Goal: Communication & Community: Answer question/provide support

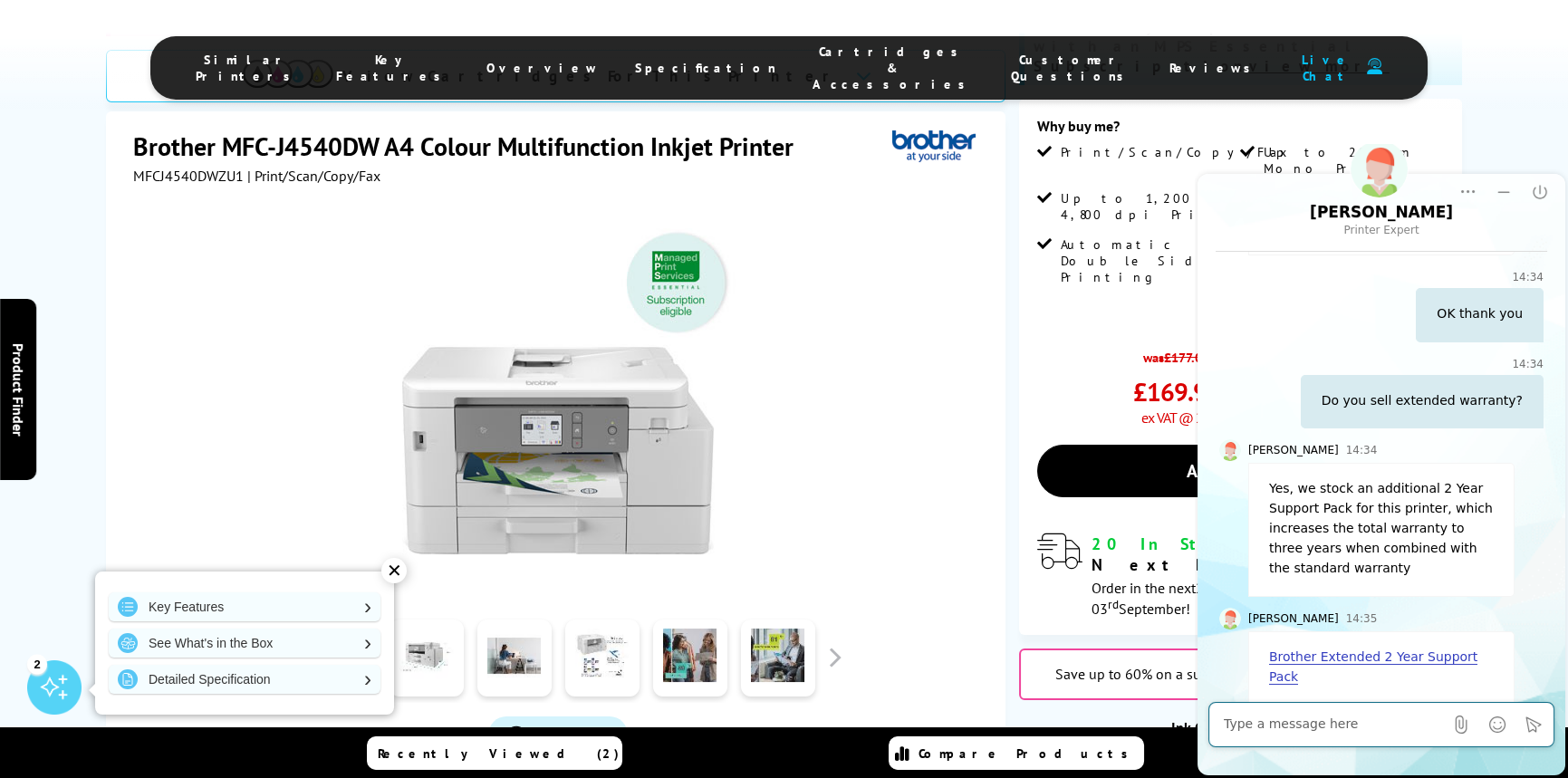
scroll to position [362, 0]
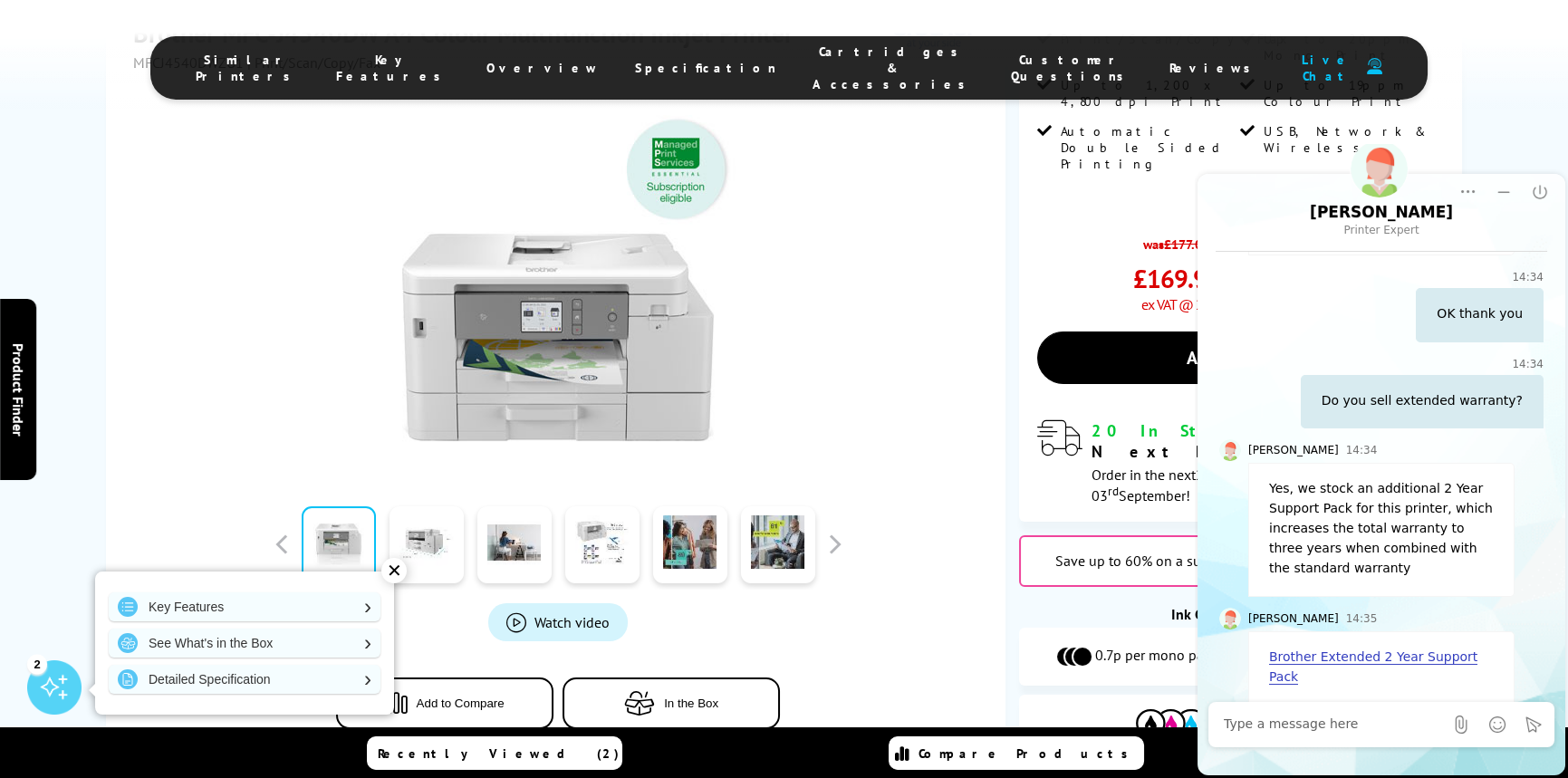
click at [1353, 657] on link "Brother Extended 2 Year Support Pack" at bounding box center [1373, 667] width 209 height 36
click at [1317, 727] on textarea at bounding box center [1333, 725] width 219 height 18
type textarea "Fantastic thank you very much"
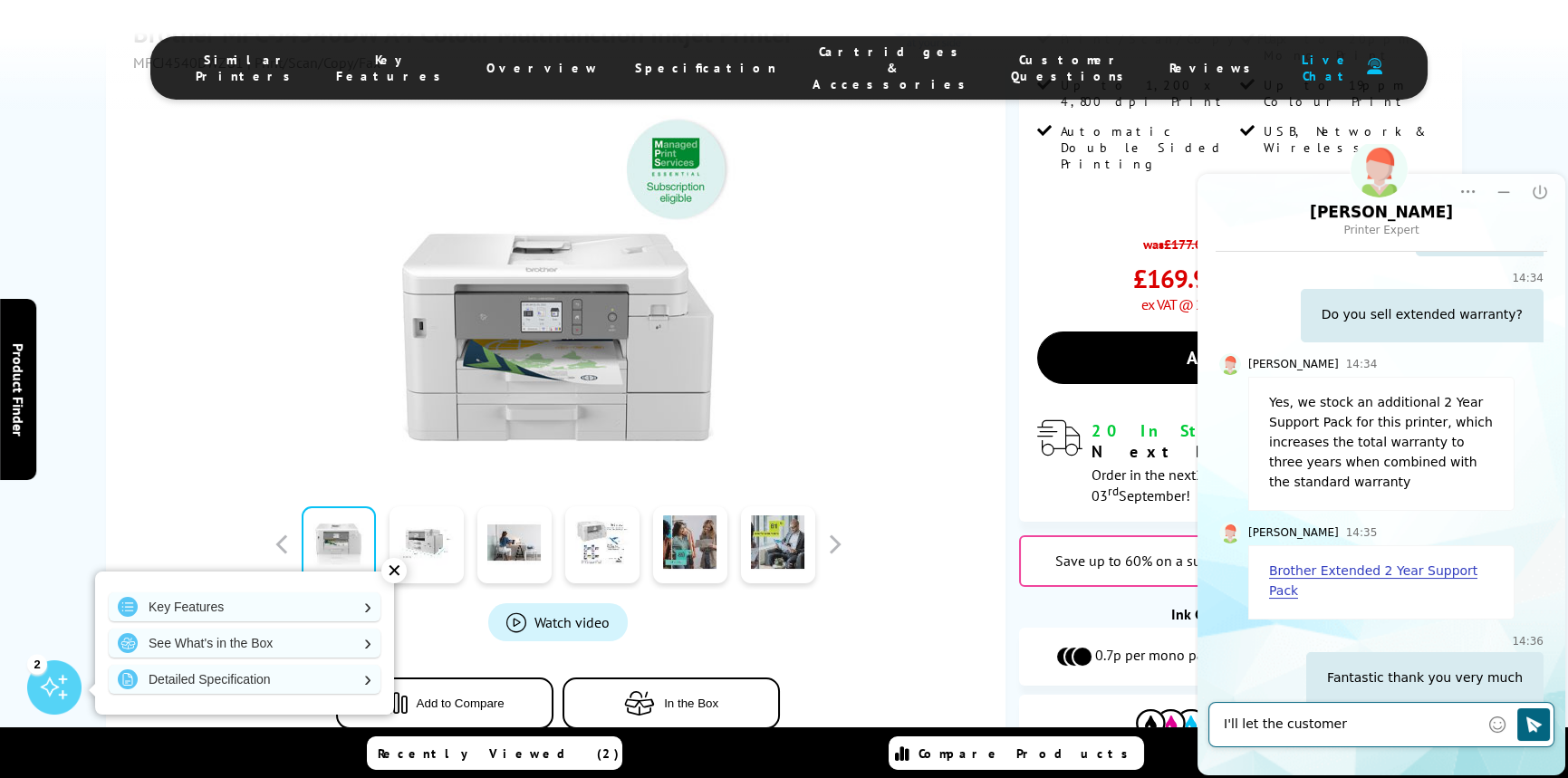
scroll to position [825, 0]
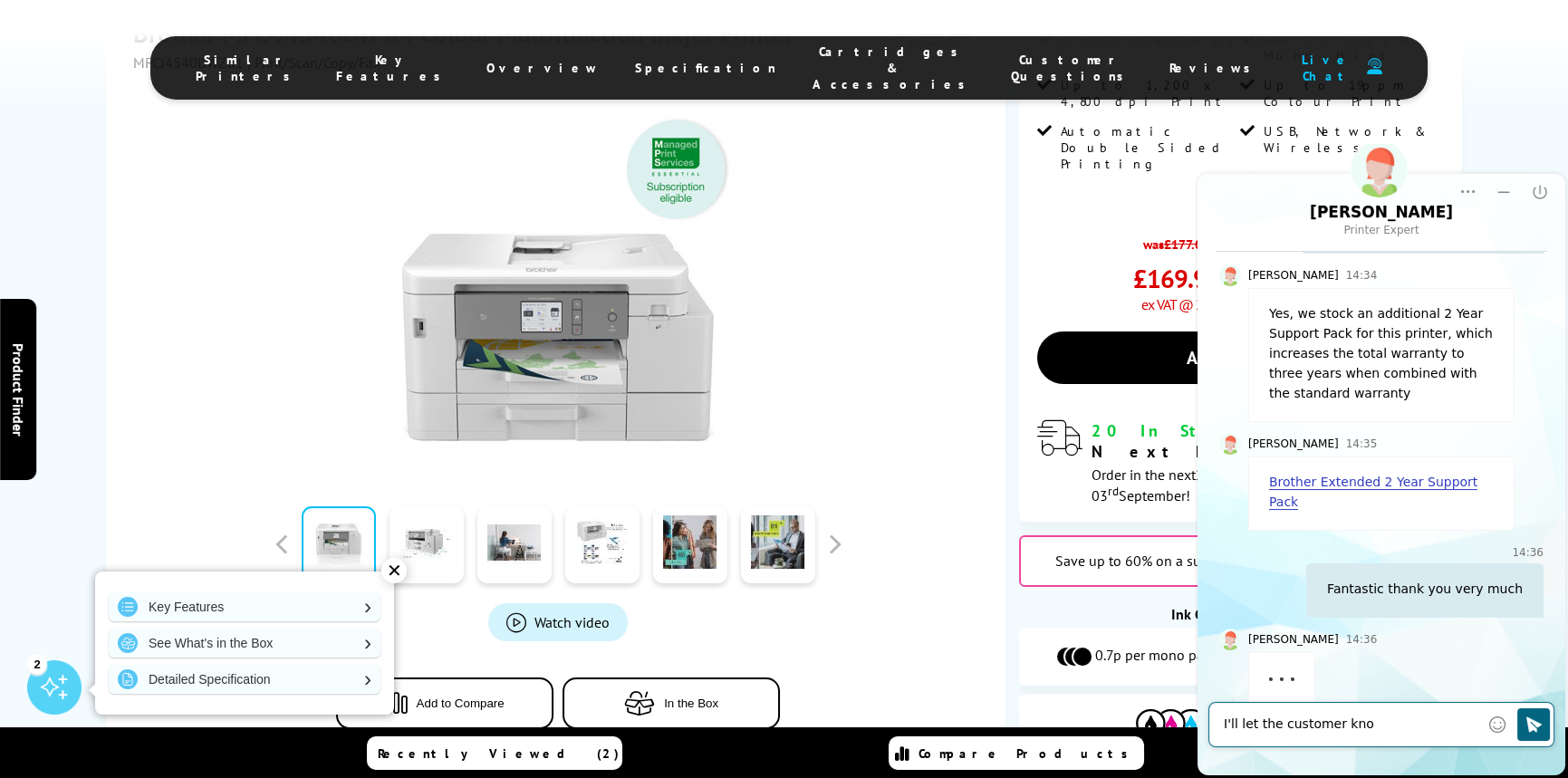
type textarea "I'll let the customer know"
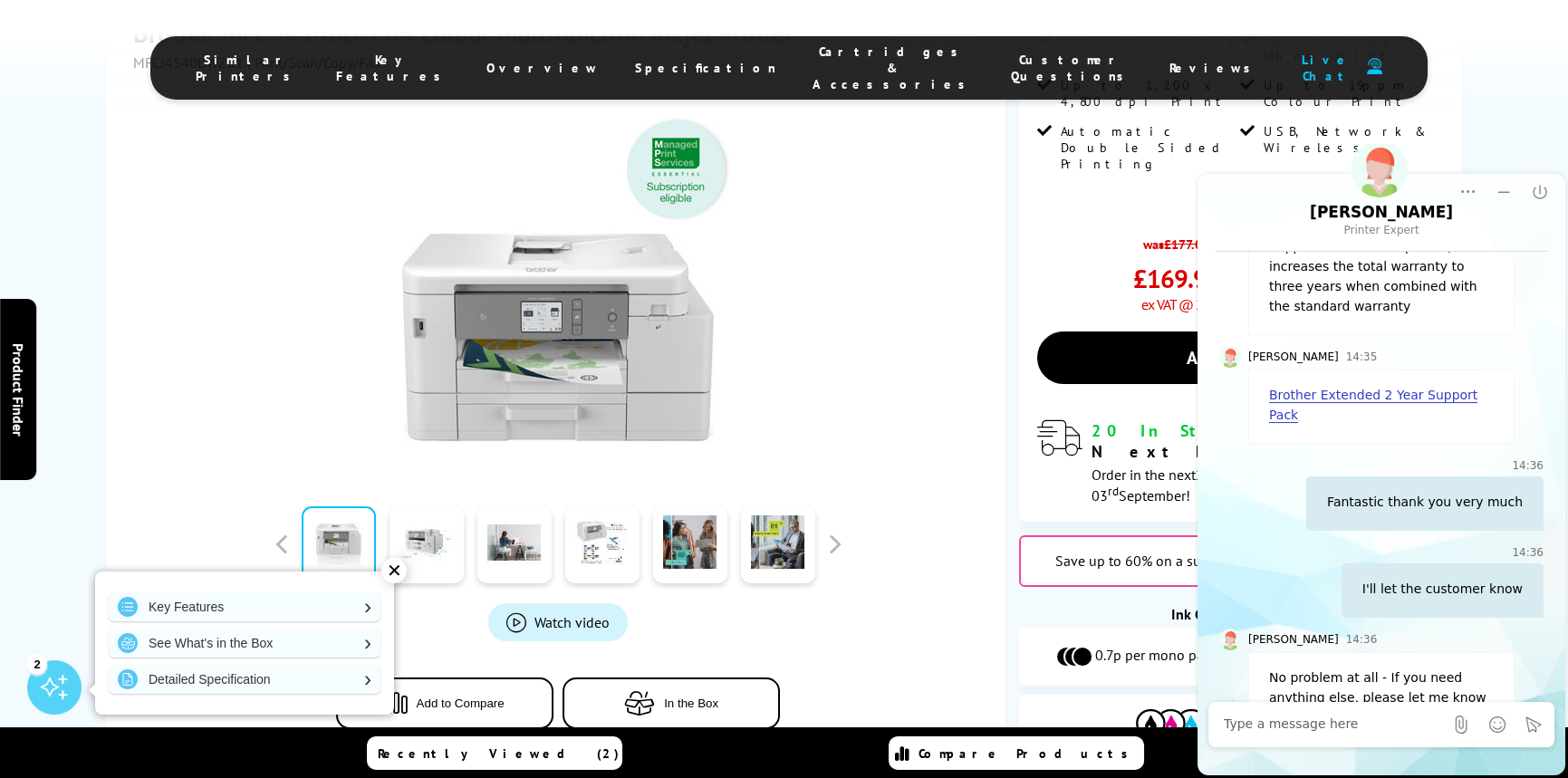
scroll to position [932, 0]
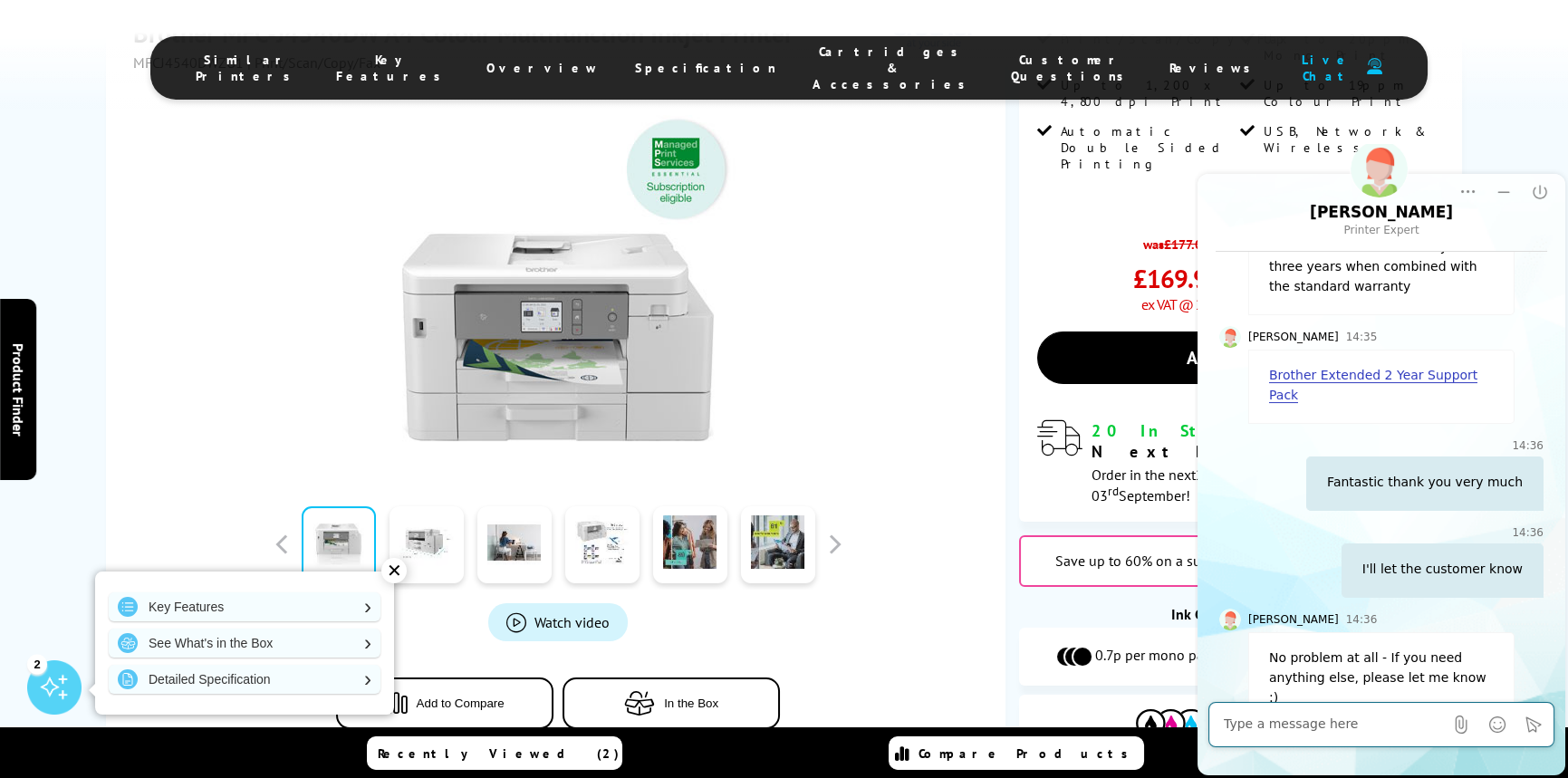
click at [1260, 729] on textarea at bounding box center [1333, 725] width 219 height 18
type textarea "Presumably I just purchase it from that link when I buy the printer?"
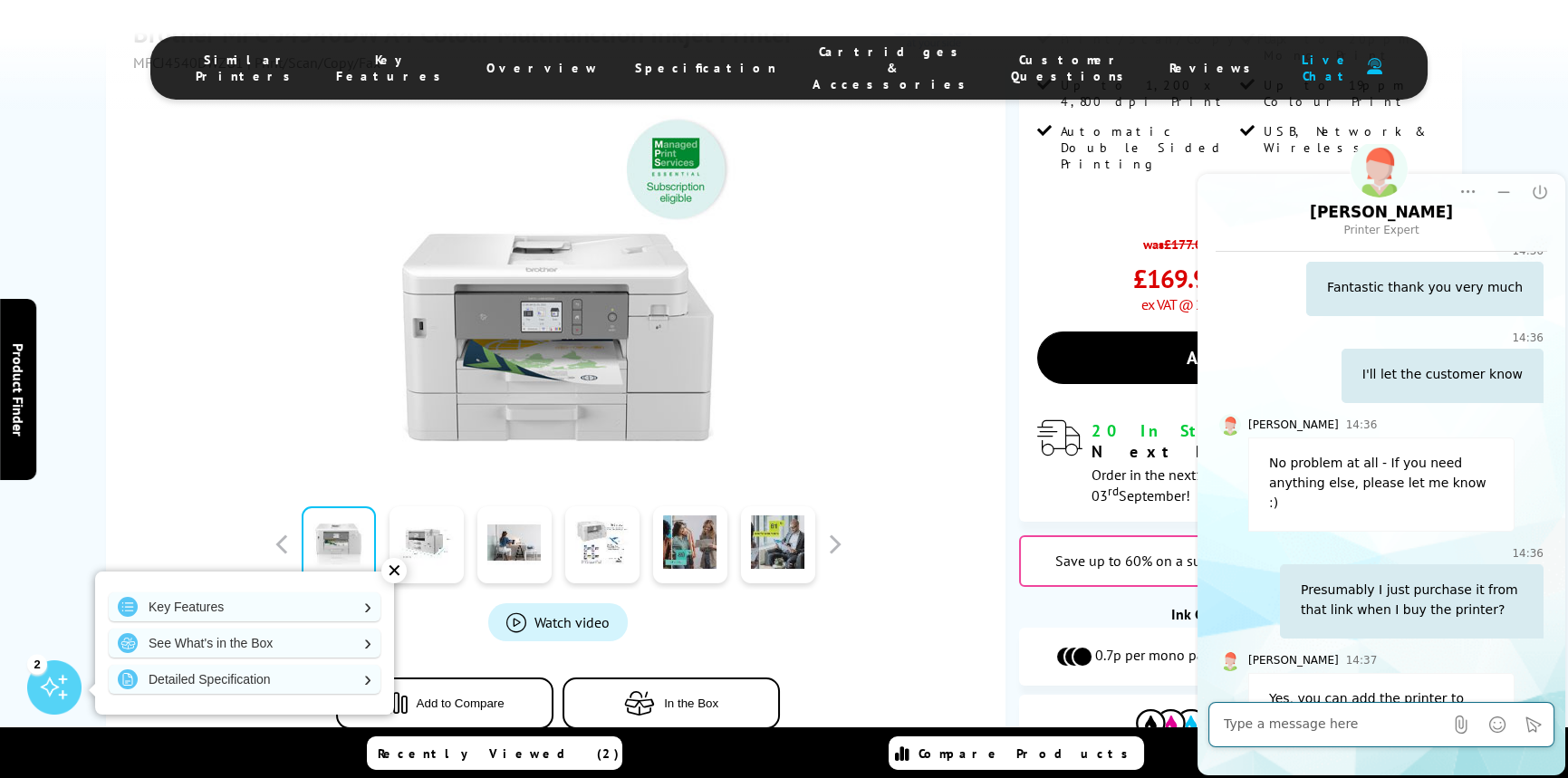
scroll to position [1206, 0]
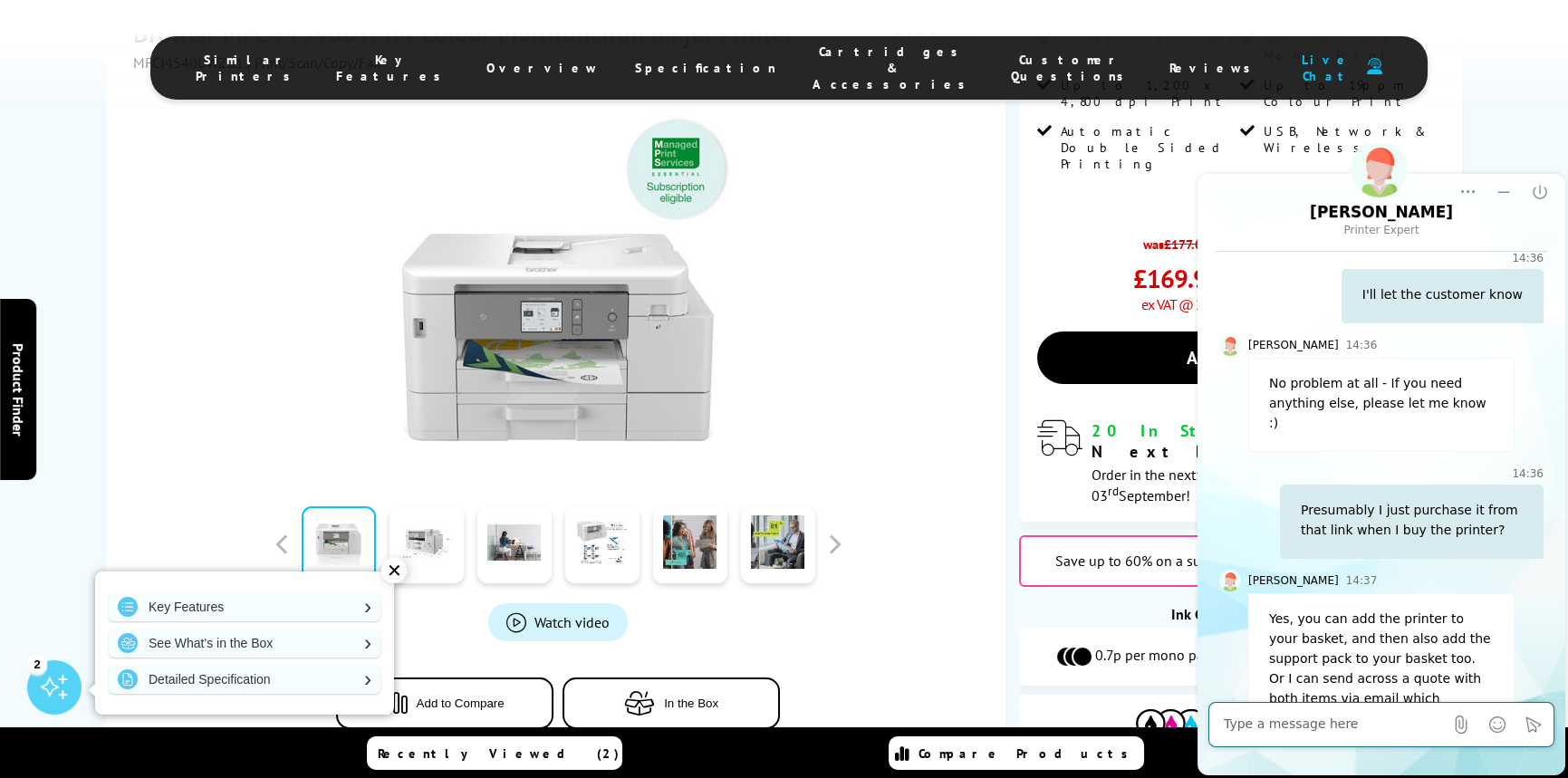
click at [1332, 730] on textarea at bounding box center [1333, 725] width 219 height 18
click at [1248, 704] on textarea "NO that's fine thank you [PERSON_NAME]. We have to wait for the customer." at bounding box center [1351, 716] width 255 height 37
type textarea "No that's fine thank you [PERSON_NAME]. We have to wait for the customer."
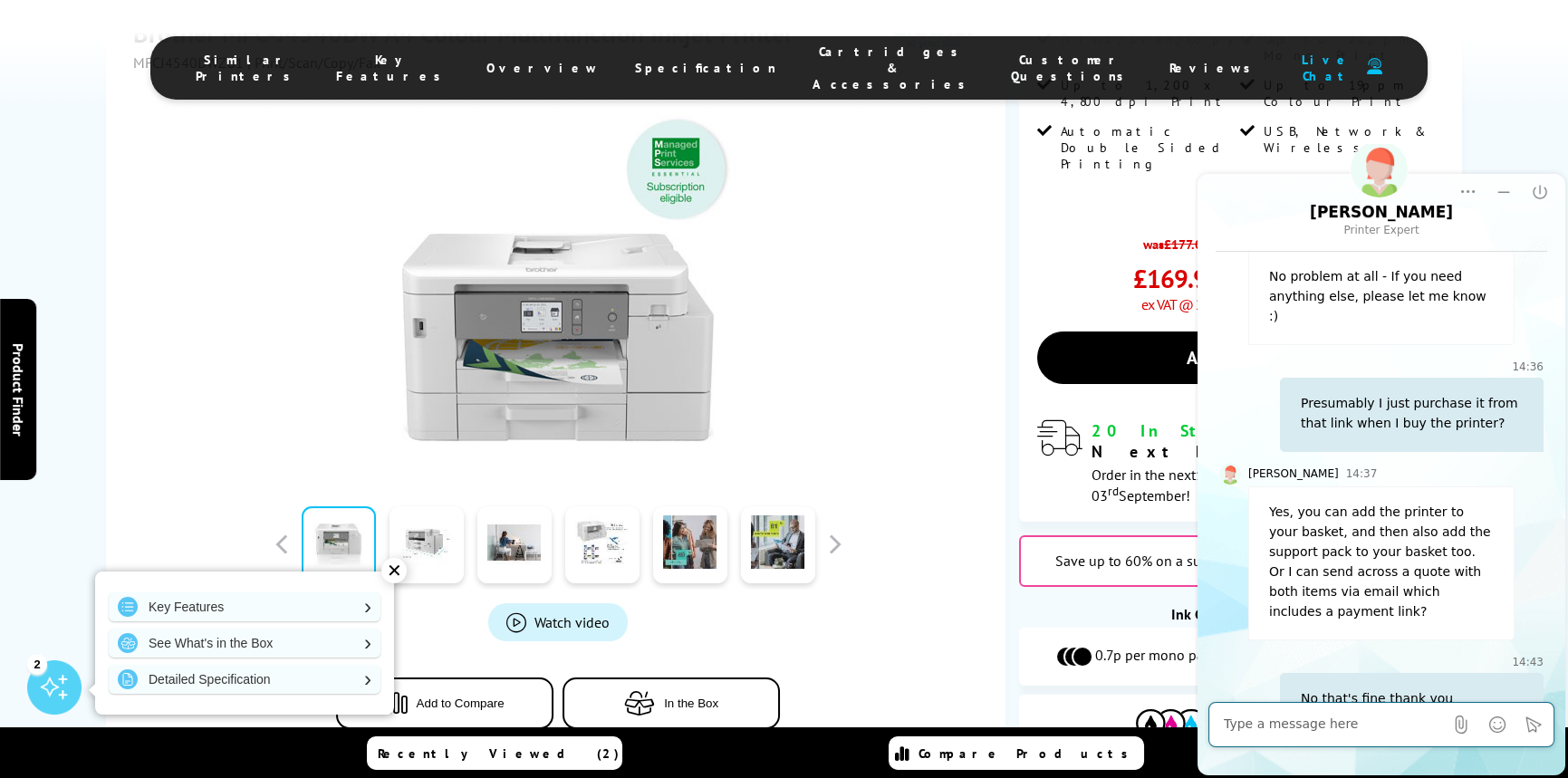
click at [1258, 730] on textarea at bounding box center [1333, 725] width 219 height 18
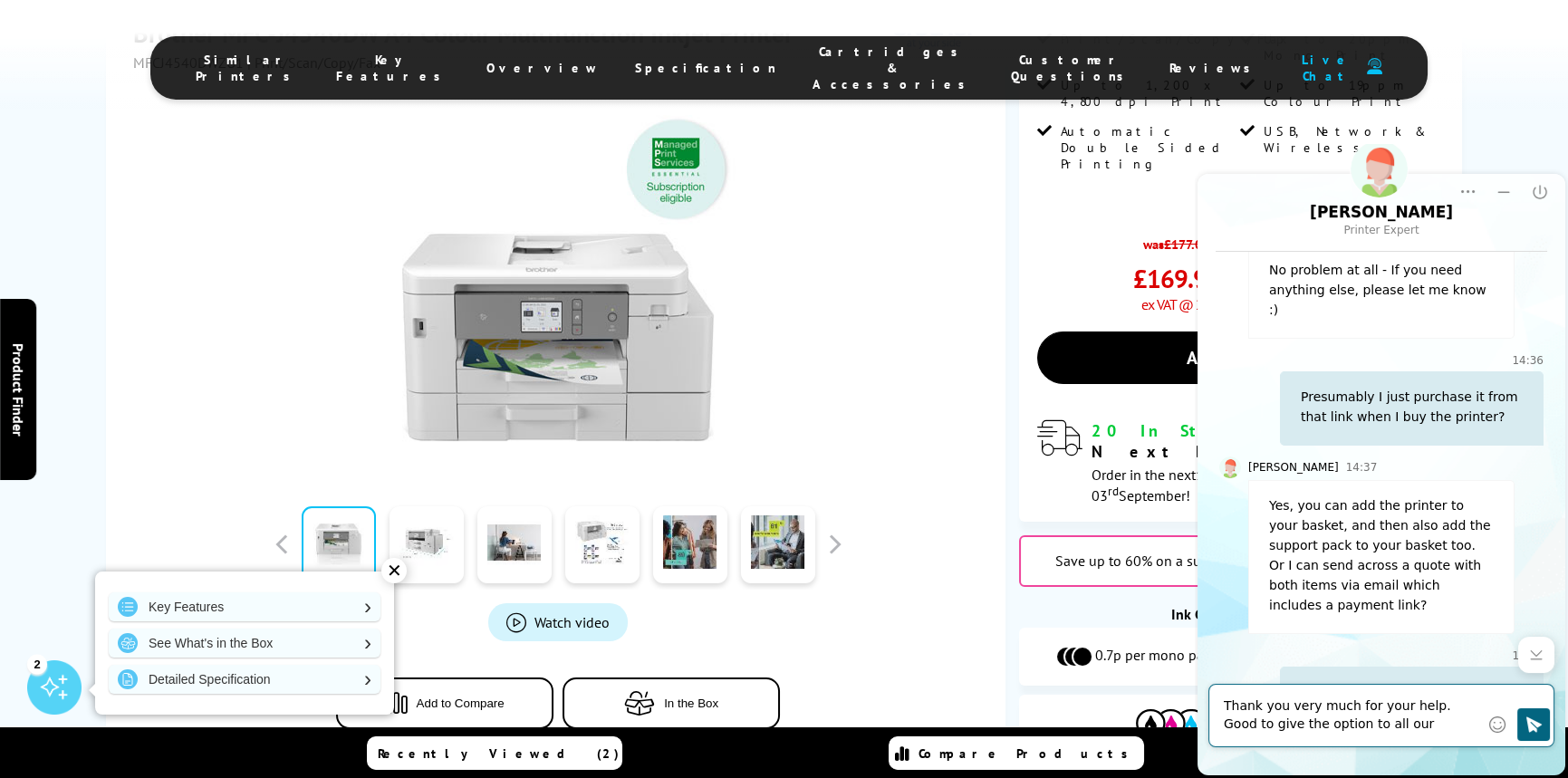
type textarea "Thank you very much for your help. Good to give the option to all our customers."
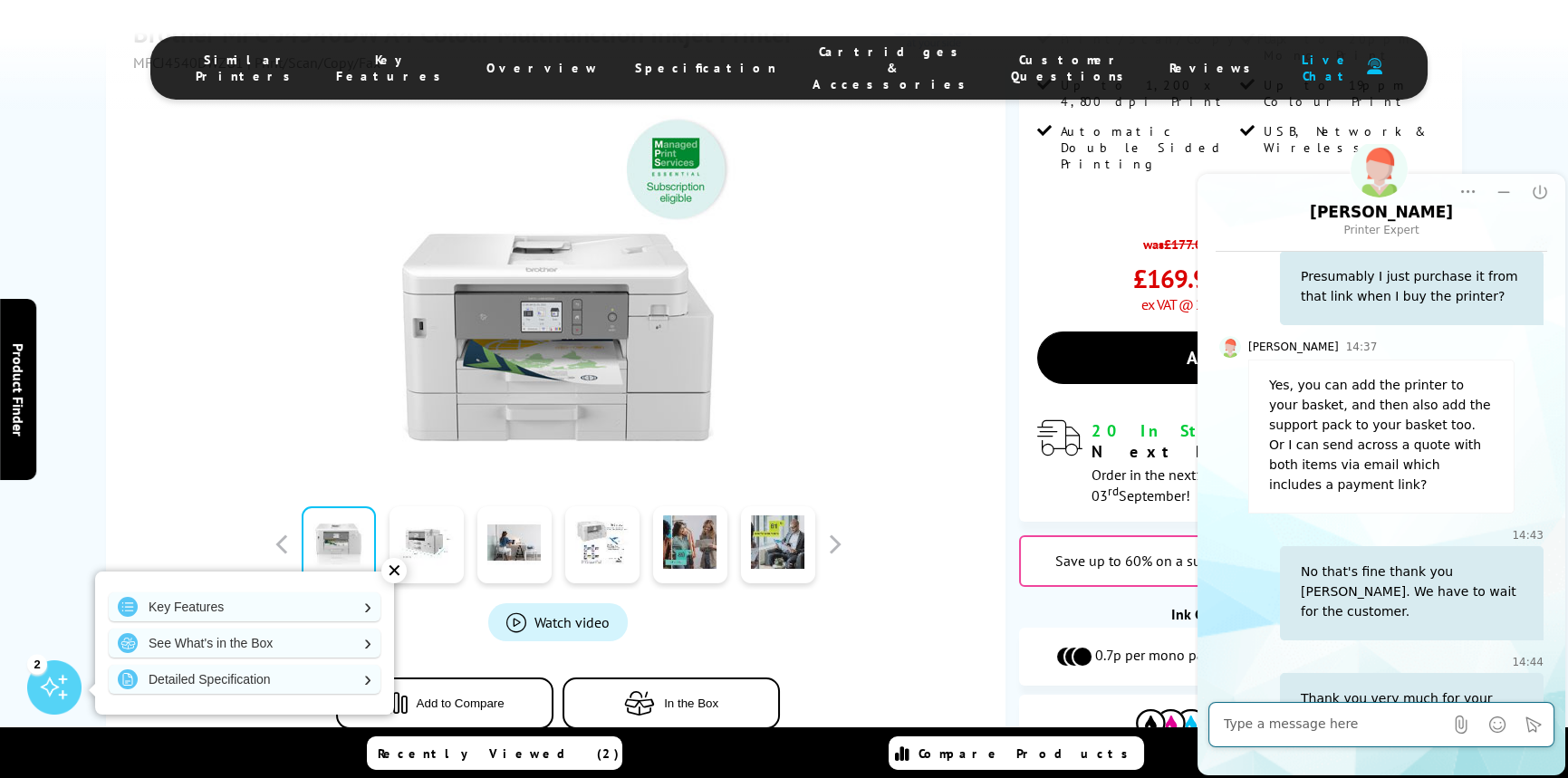
scroll to position [1549, 0]
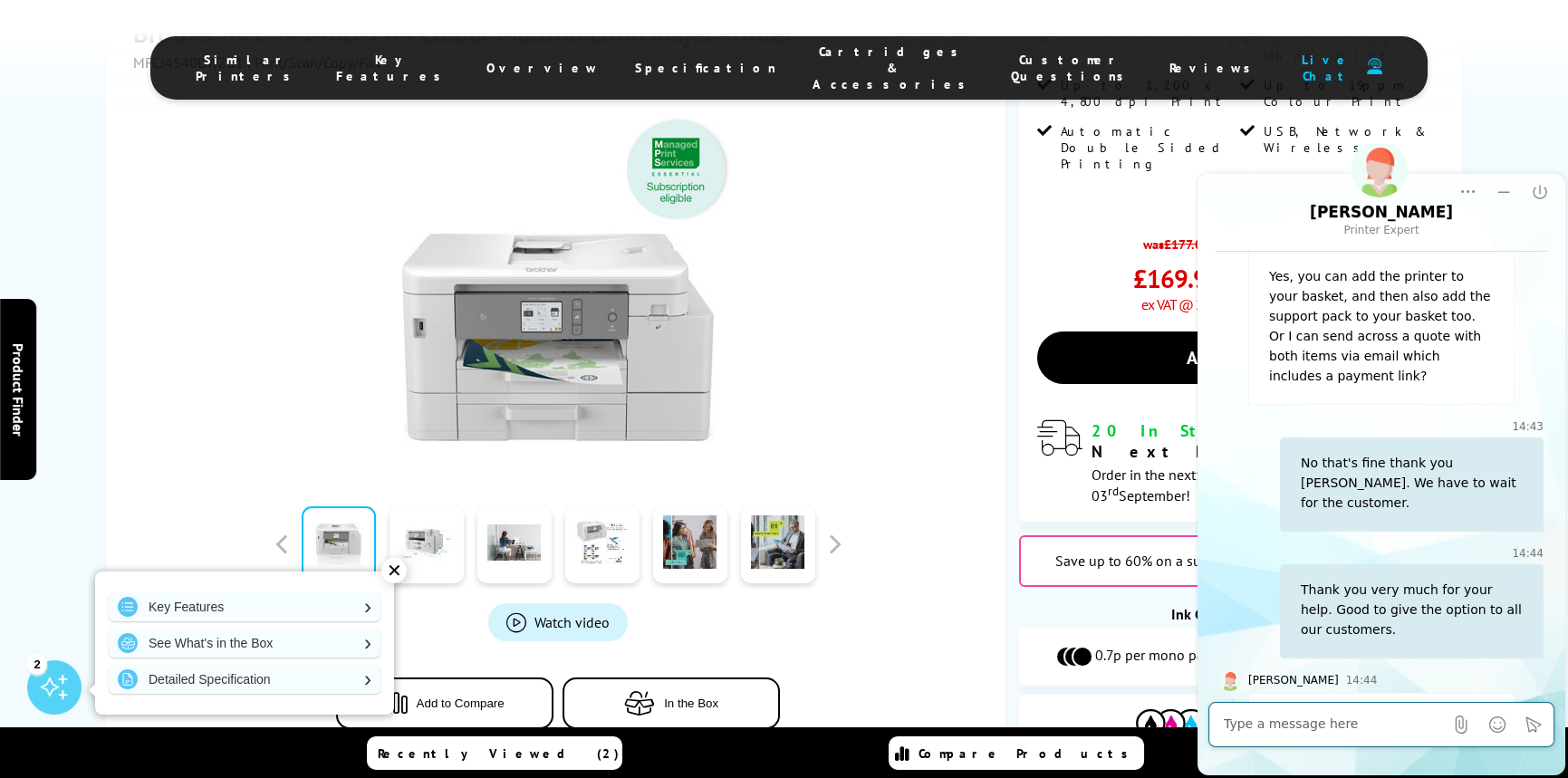
click at [1346, 727] on textarea at bounding box center [1333, 725] width 219 height 18
type textarea "You too"
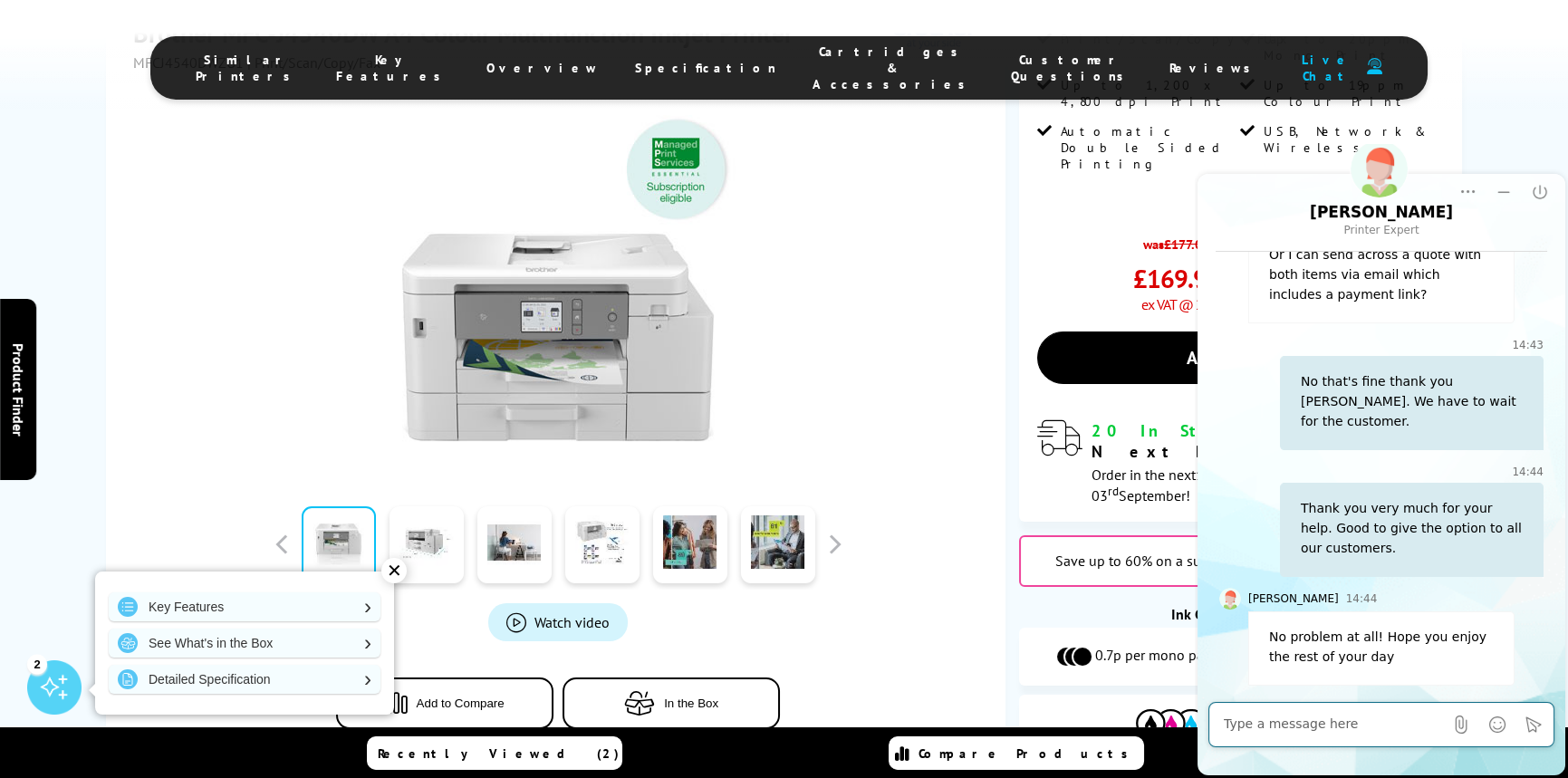
scroll to position [1635, 0]
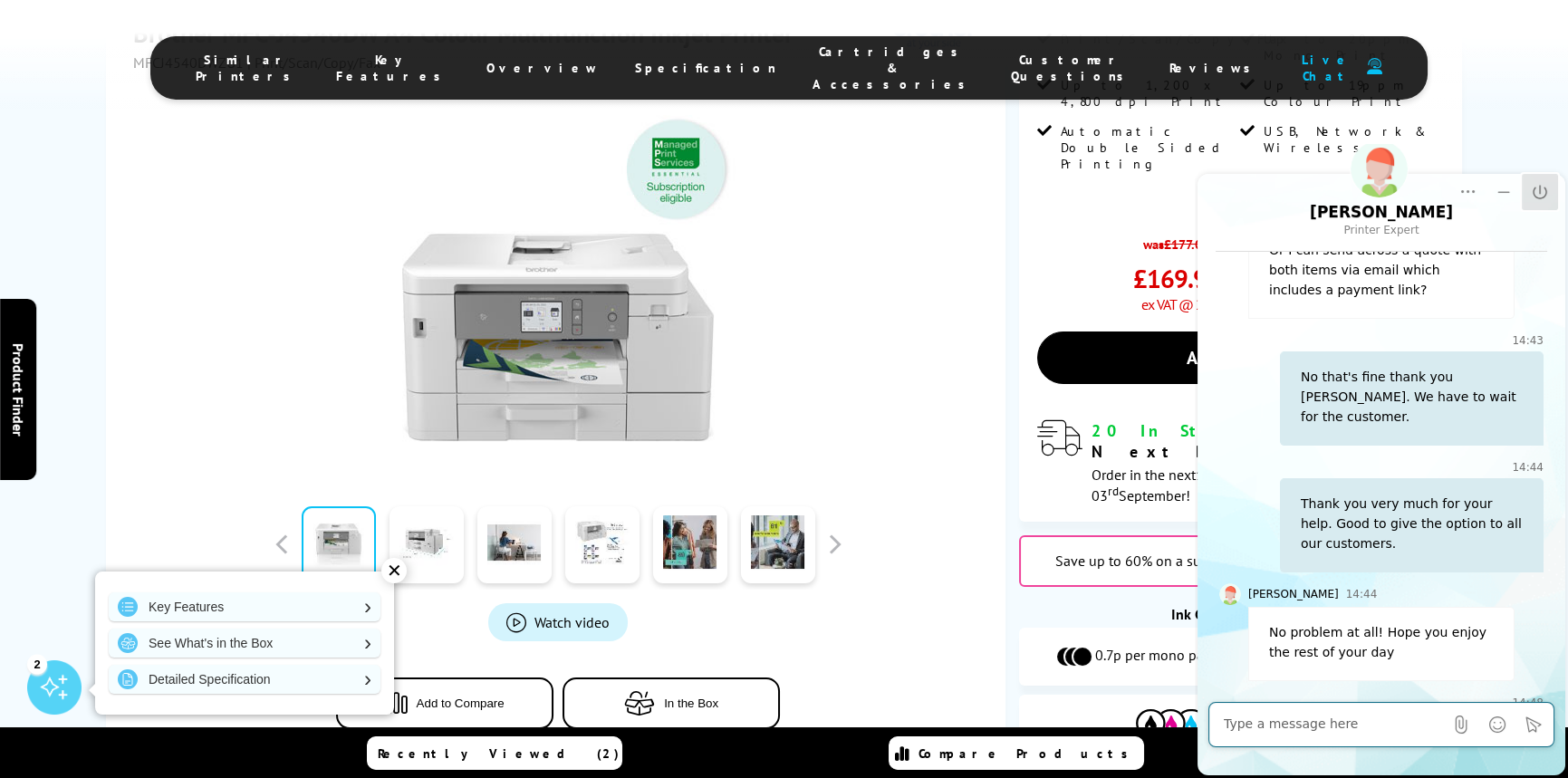
click at [1538, 191] on icon "End Chat" at bounding box center [1540, 192] width 18 height 18
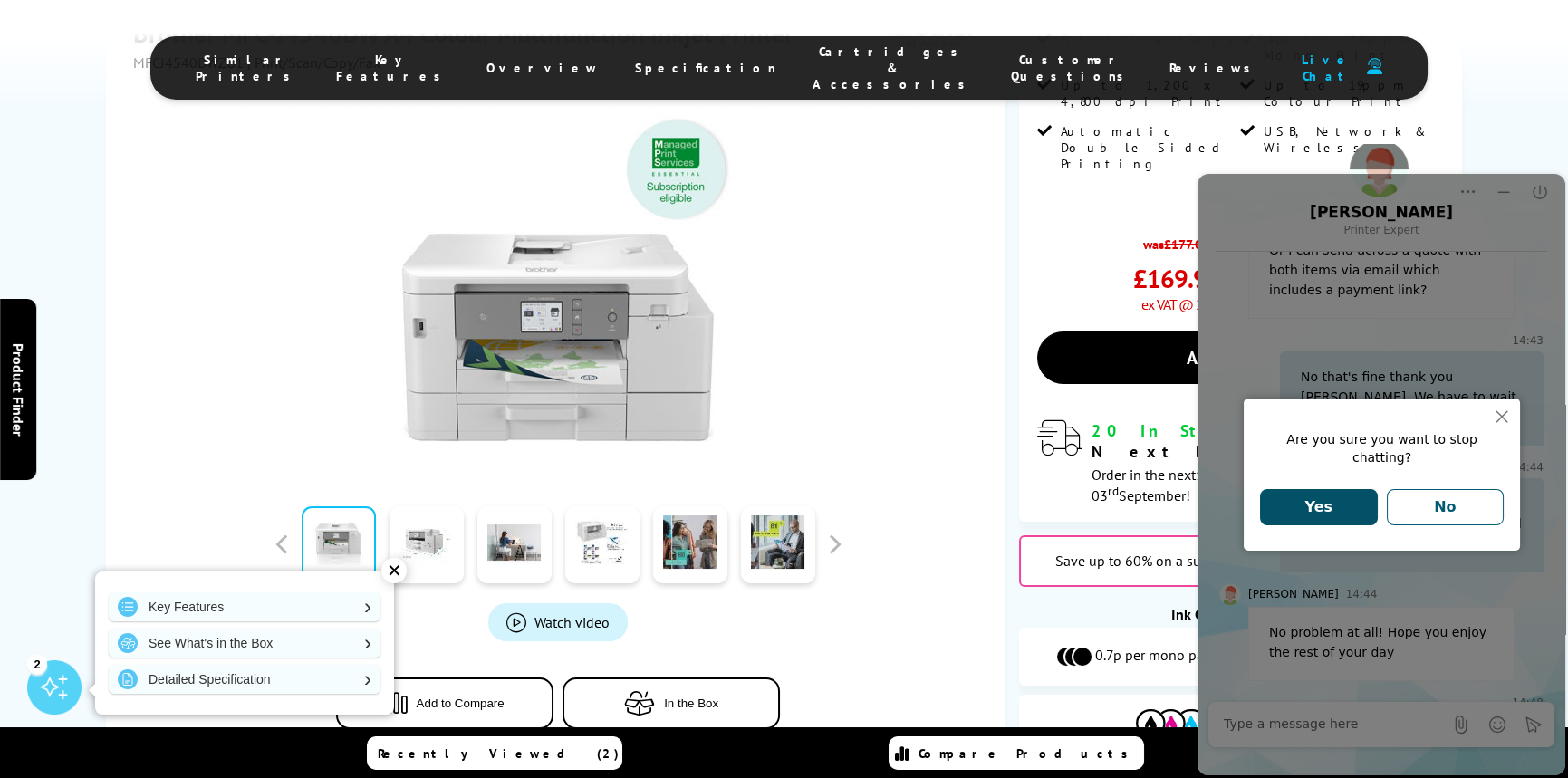
click at [1341, 494] on button "Yes" at bounding box center [1318, 507] width 118 height 37
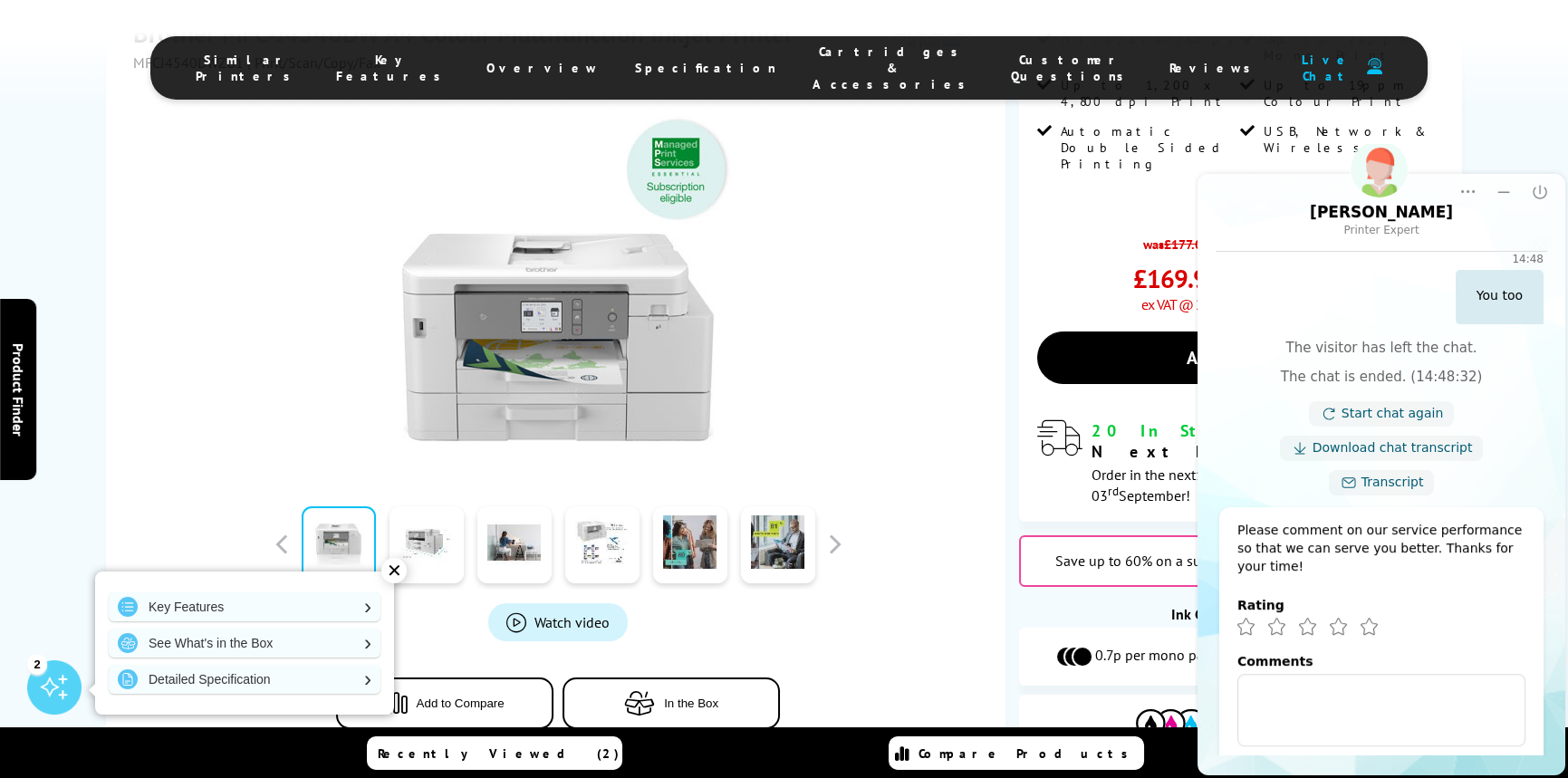
scroll to position [2080, 0]
click at [1372, 618] on icon "Excellent" at bounding box center [1368, 626] width 16 height 16
click at [1318, 673] on textarea "Comments" at bounding box center [1381, 708] width 288 height 72
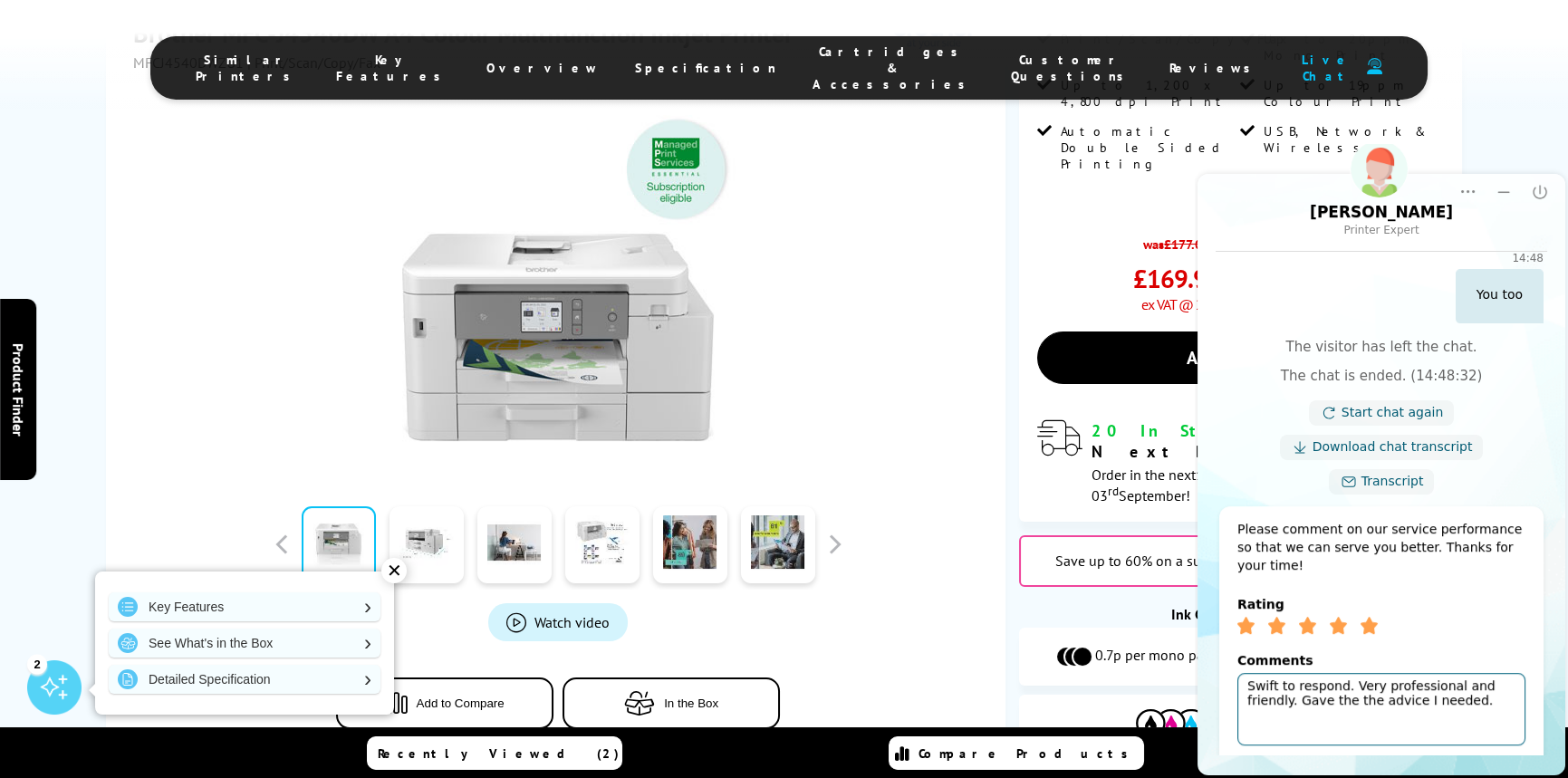
click at [1249, 673] on textarea "Swift to respond. Very professional and friendly. Gave the the advice I needed." at bounding box center [1381, 708] width 288 height 72
click at [1474, 673] on textarea "[PERSON_NAME] to respond. Very professional and friendly. Gave the the advice I…" at bounding box center [1381, 708] width 288 height 72
type textarea "[PERSON_NAME] to respond. Very professional and friendly. Gave the the advice I…"
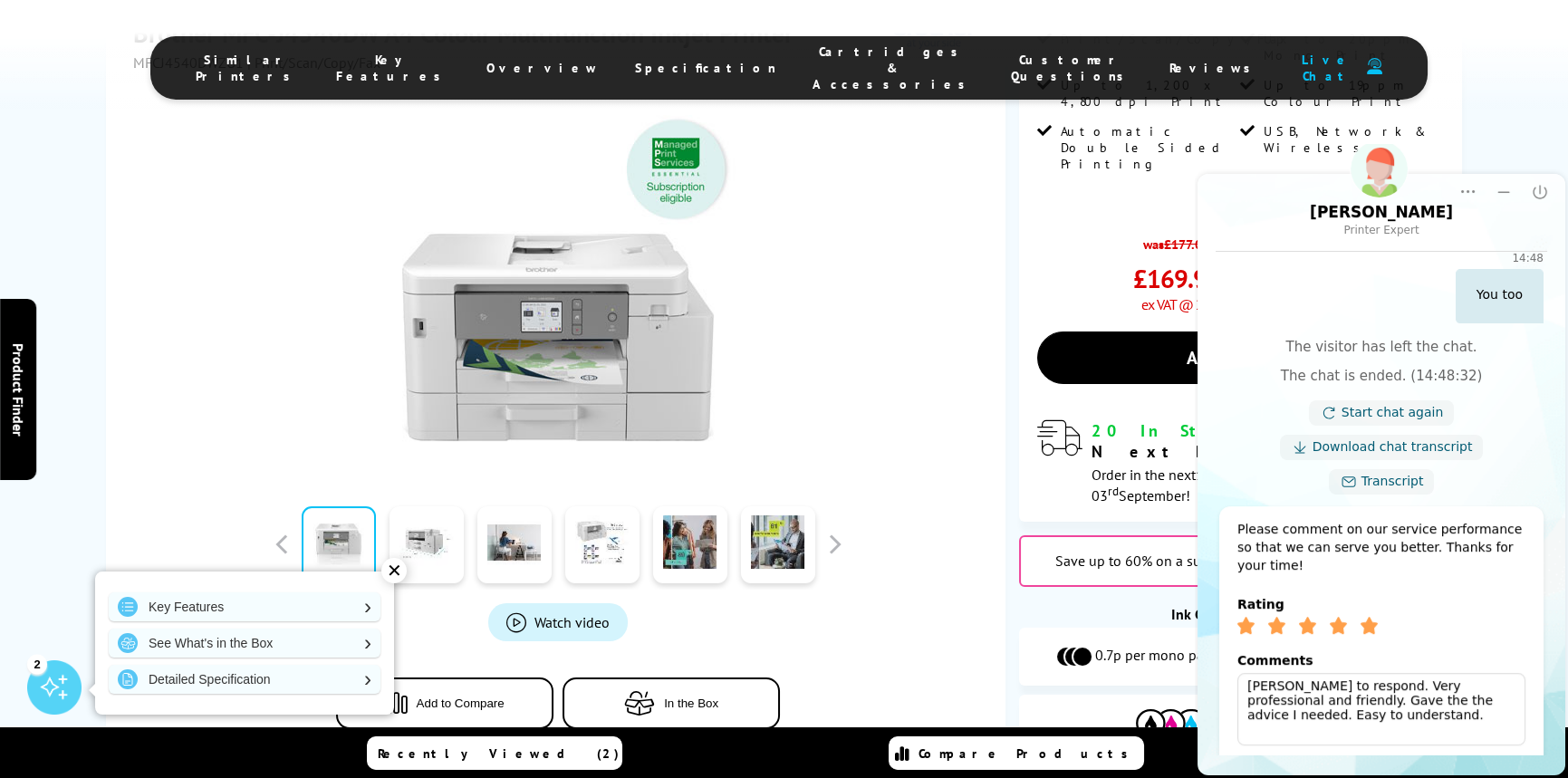
click at [1386, 777] on span "Submit" at bounding box center [1380, 791] width 58 height 17
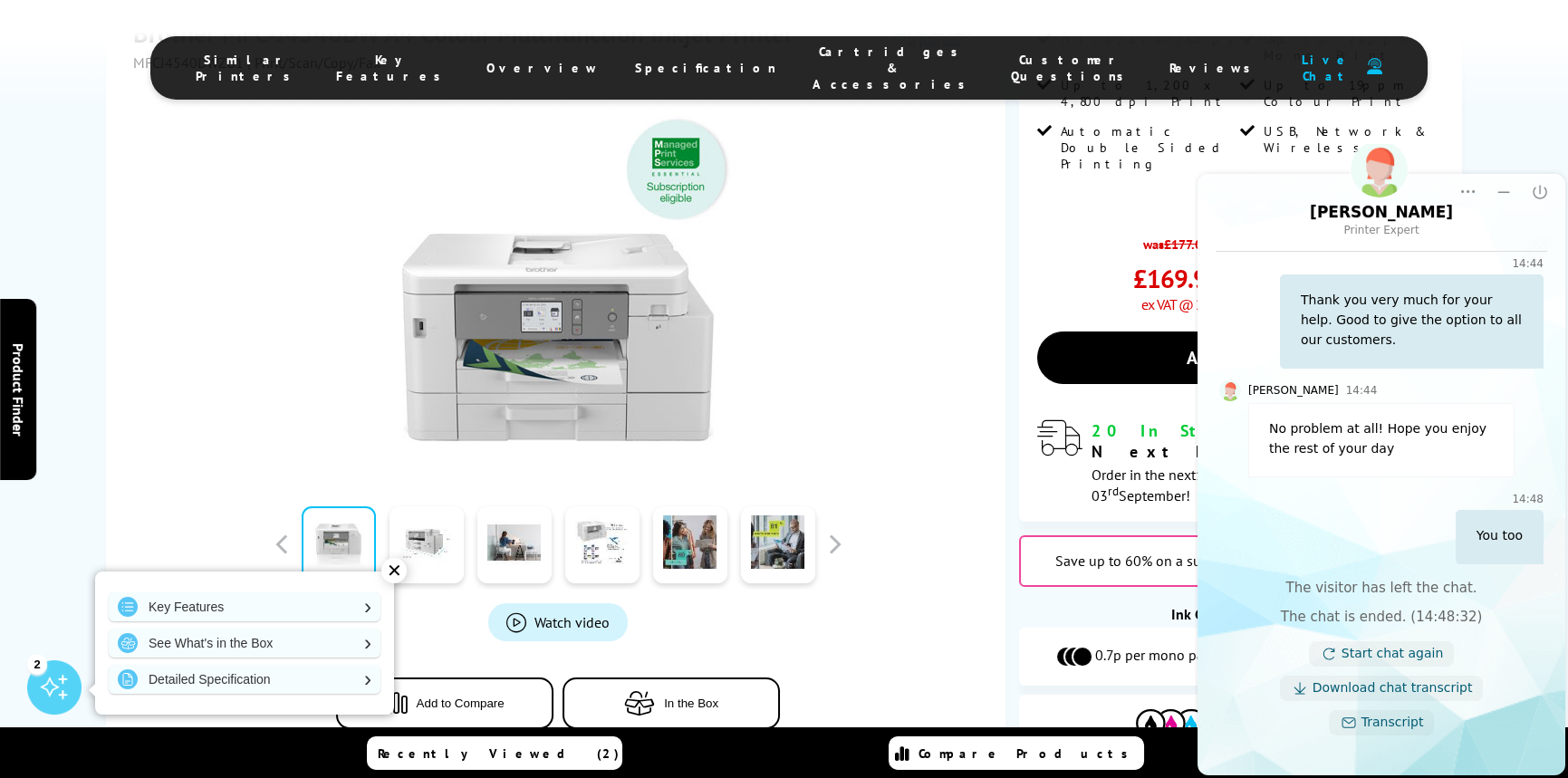
scroll to position [1753, 0]
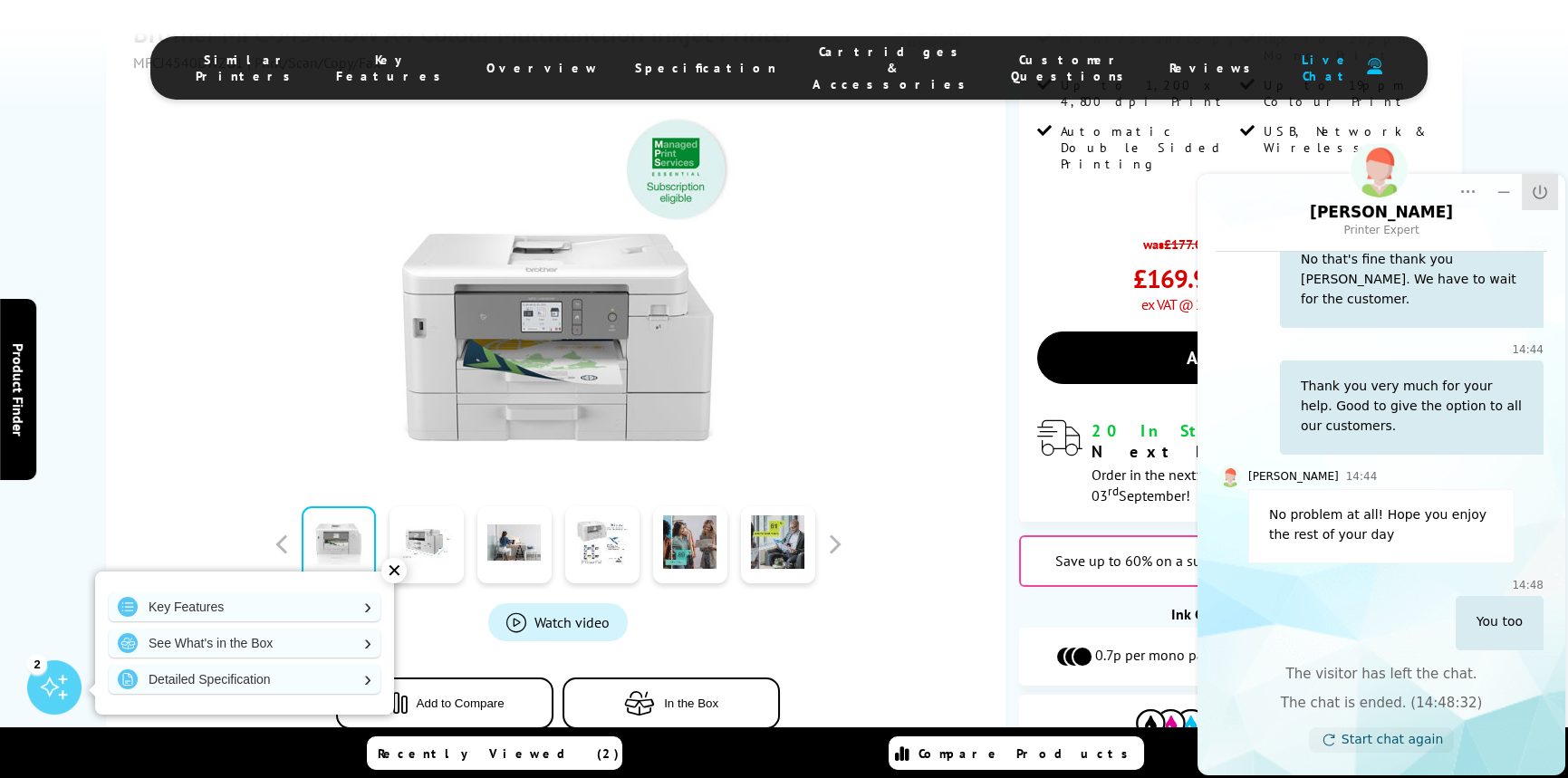
click at [1538, 188] on icon "Close" at bounding box center [1540, 192] width 18 height 18
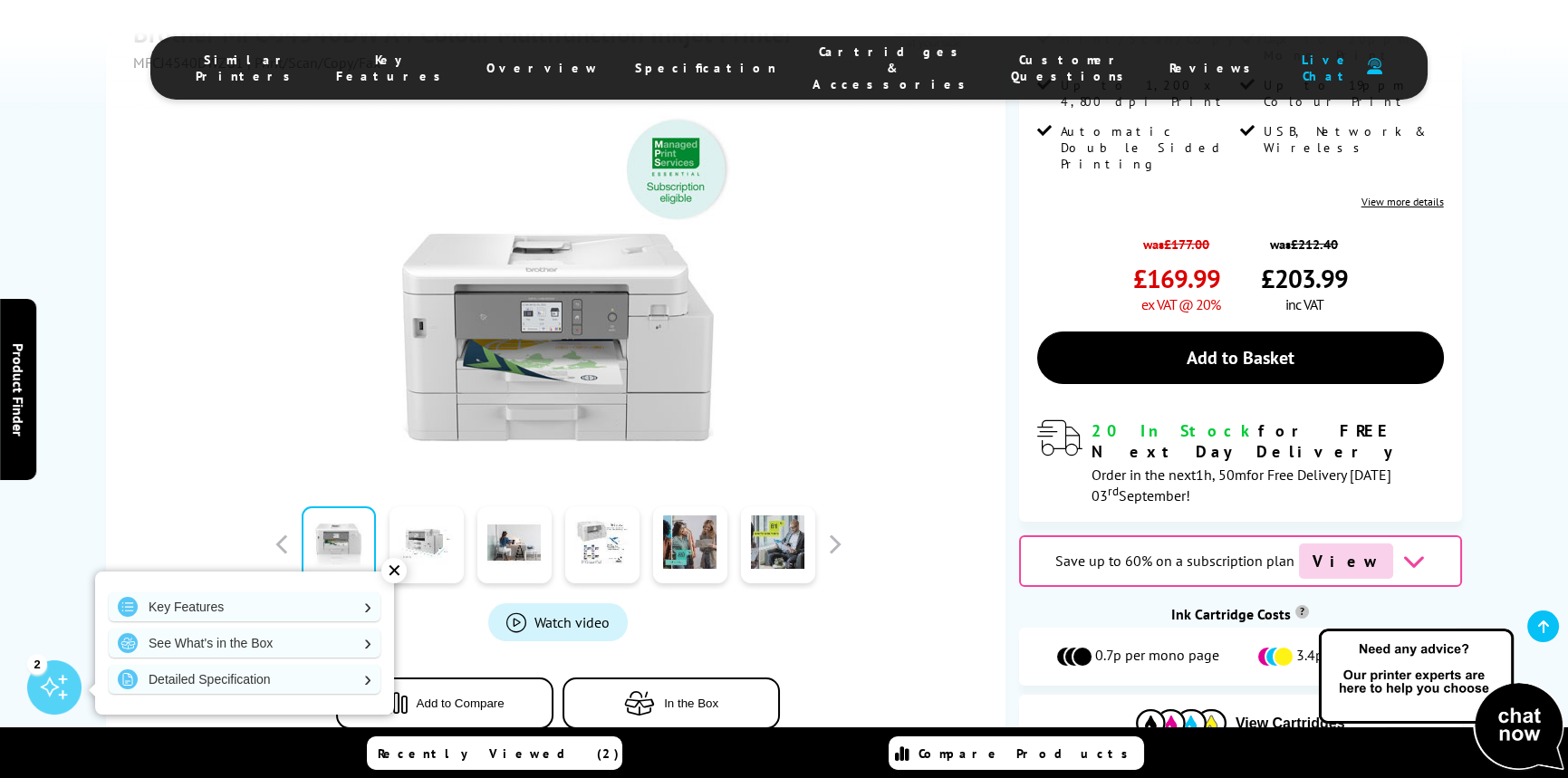
click at [891, 346] on div at bounding box center [557, 276] width 849 height 409
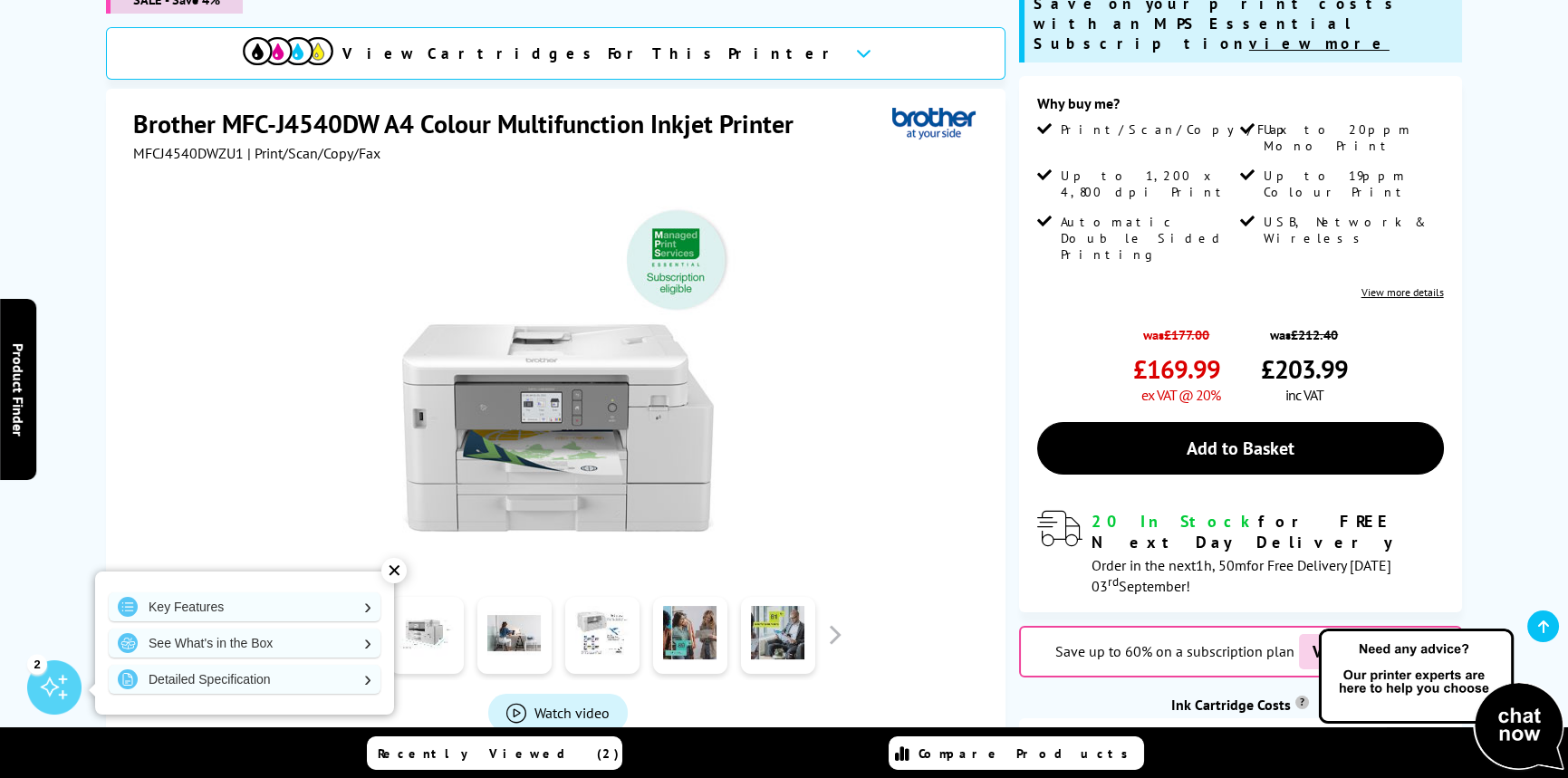
scroll to position [0, 0]
